Goal: Task Accomplishment & Management: Use online tool/utility

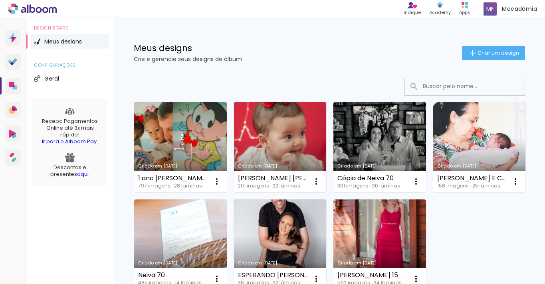
click at [266, 149] on link "Criado em [DATE]" at bounding box center [280, 147] width 93 height 90
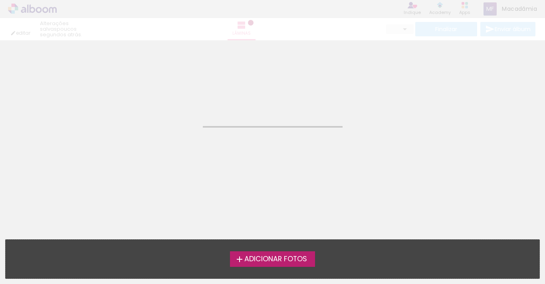
click at [266, 149] on neon-animated-pages "Confirmar Cancelar" at bounding box center [272, 142] width 545 height 284
